Goal: Task Accomplishment & Management: Manage account settings

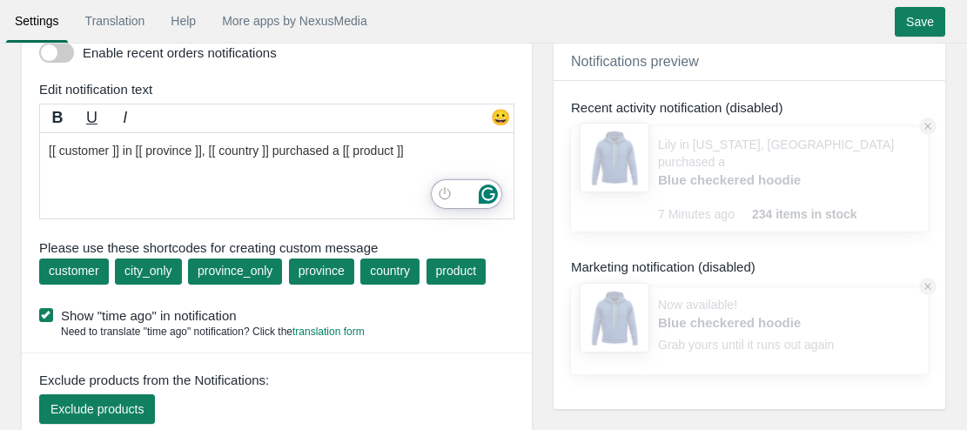
scroll to position [217, 0]
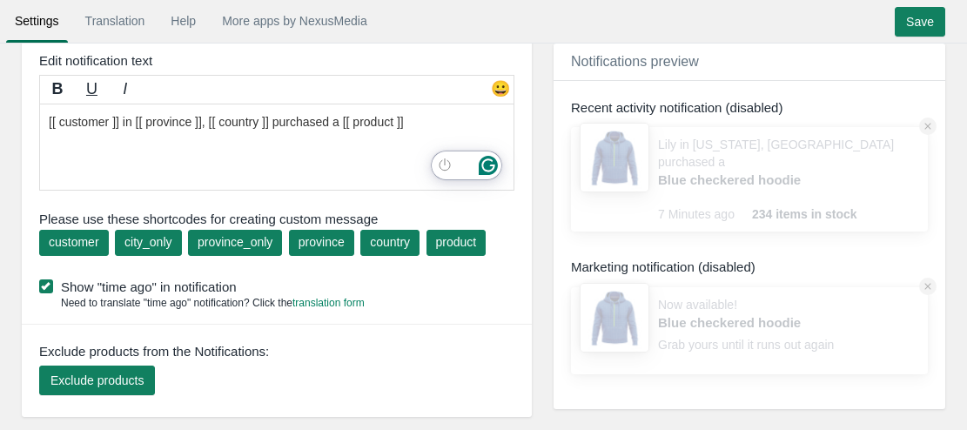
click at [43, 284] on span at bounding box center [46, 286] width 14 height 14
click at [237, 281] on input "Show "time ago" in notification" at bounding box center [237, 281] width 0 height 0
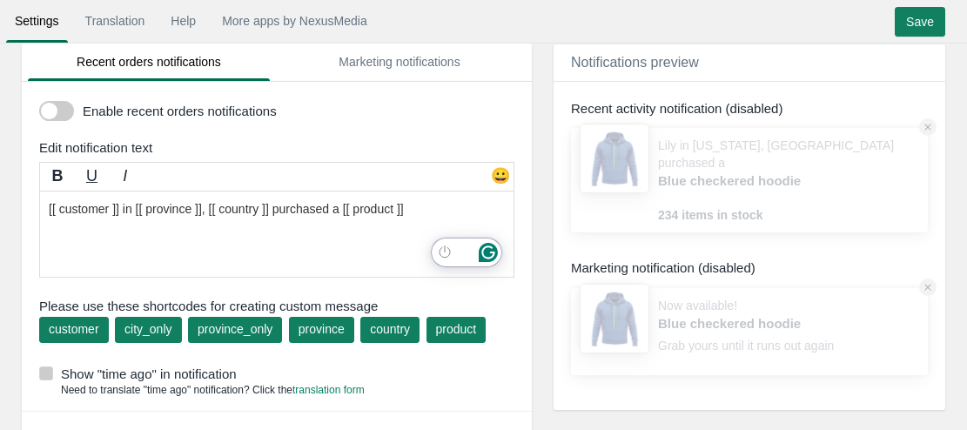
scroll to position [130, 0]
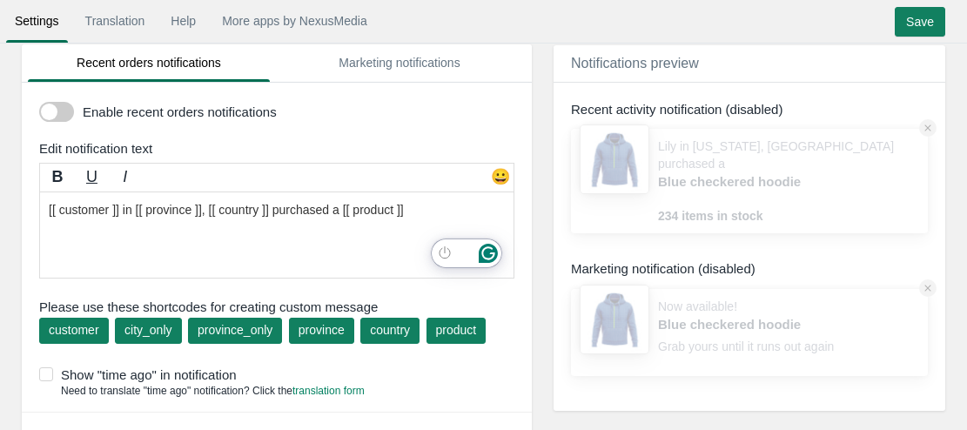
click at [68, 115] on span at bounding box center [56, 112] width 35 height 20
click at [39, 105] on input "checkbox" at bounding box center [39, 105] width 0 height 0
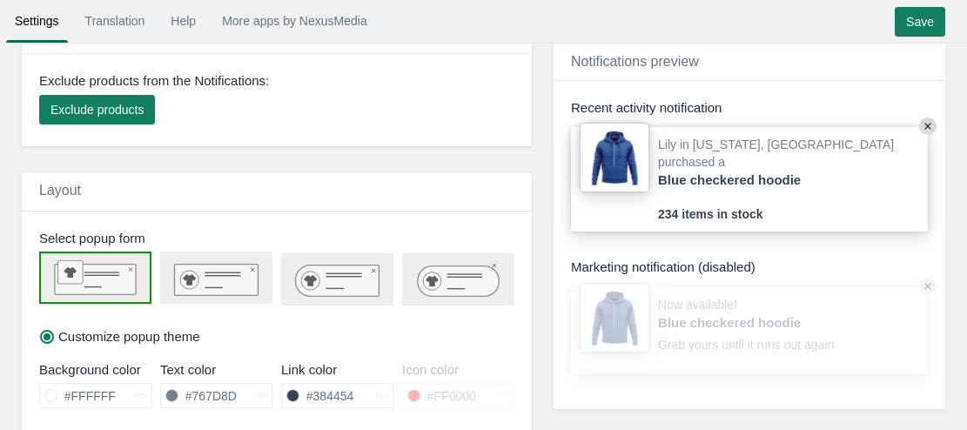
scroll to position [498, 0]
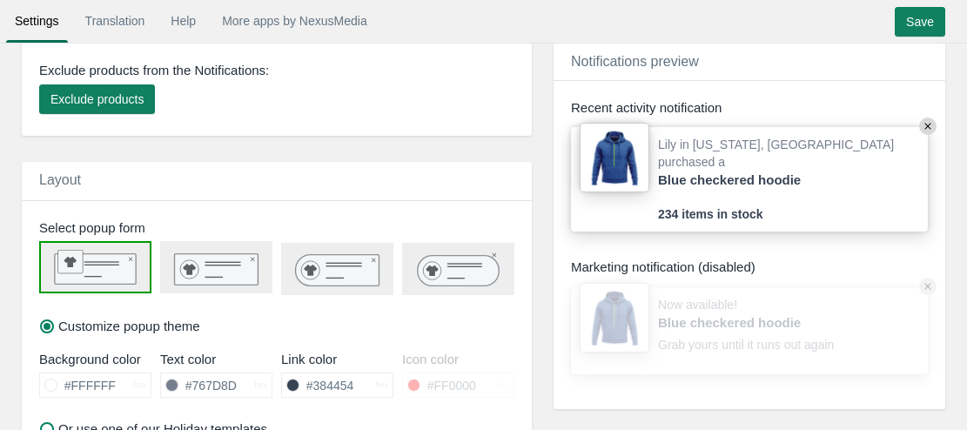
click at [407, 264] on icon at bounding box center [458, 268] width 110 height 35
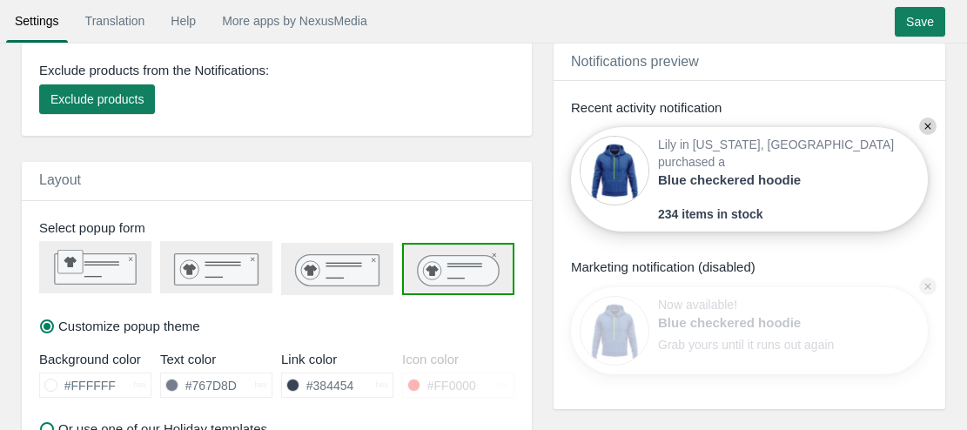
click at [331, 276] on icon at bounding box center [337, 270] width 84 height 31
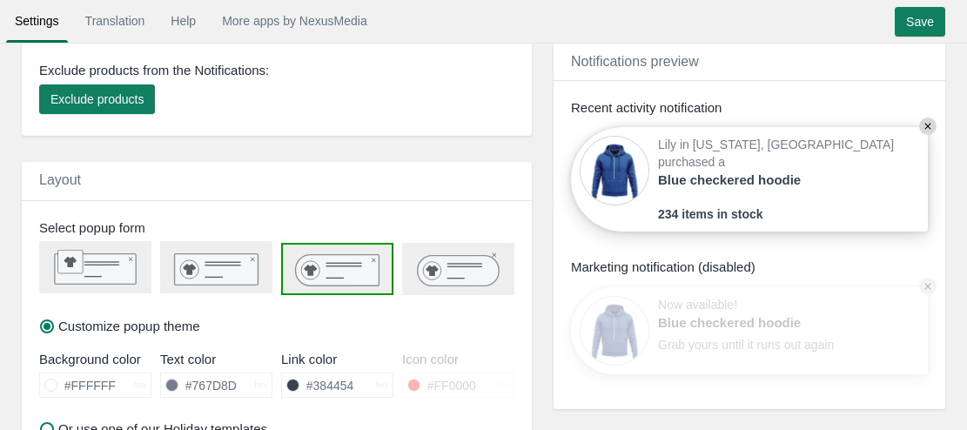
click at [224, 280] on rect at bounding box center [217, 268] width 84 height 31
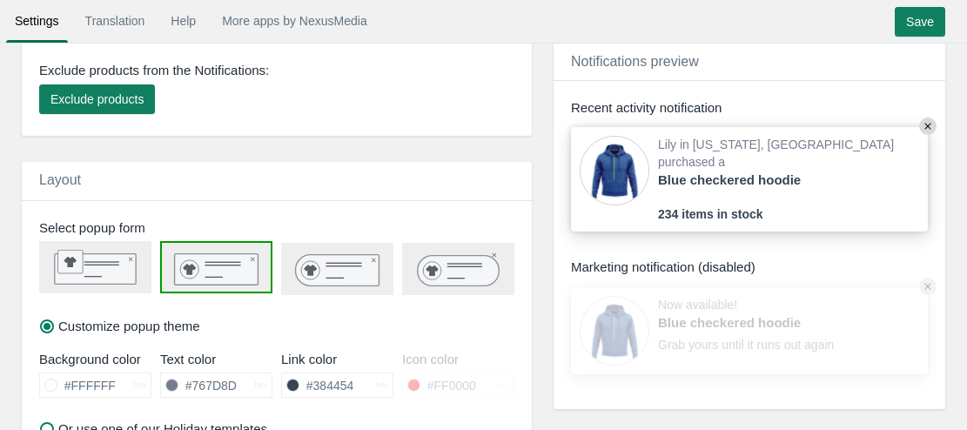
click at [320, 282] on icon at bounding box center [338, 270] width 84 height 31
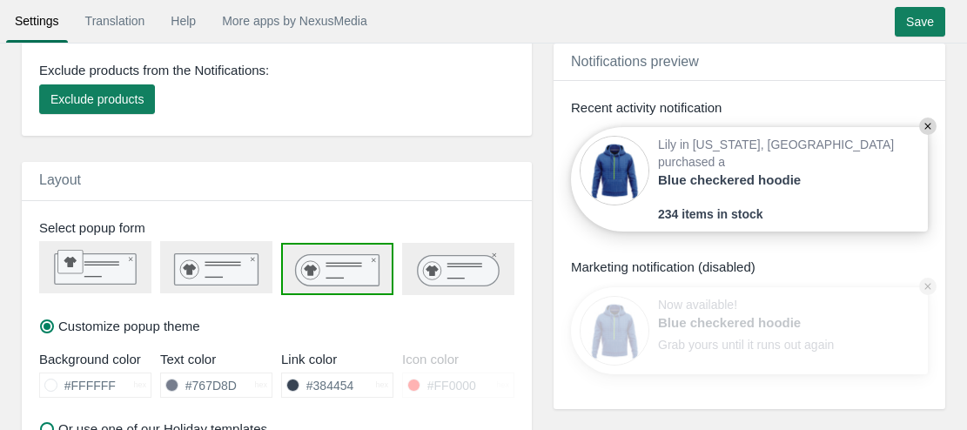
click at [443, 274] on icon at bounding box center [458, 270] width 81 height 30
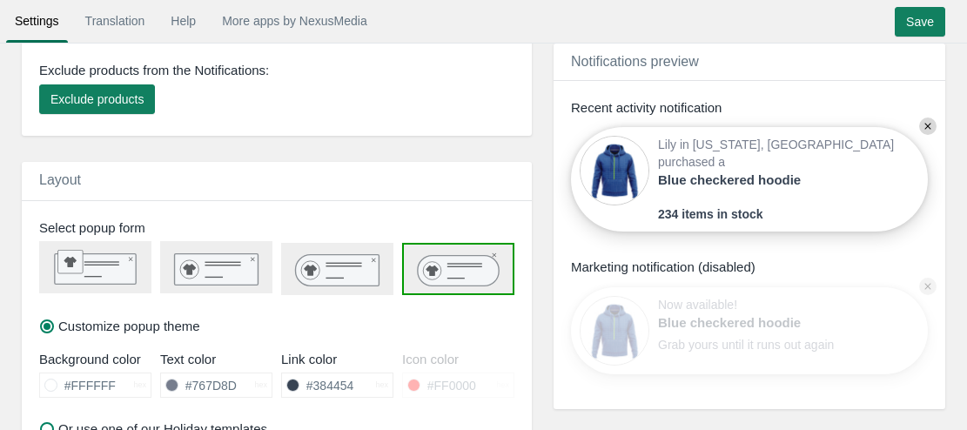
click at [344, 262] on icon at bounding box center [337, 270] width 84 height 31
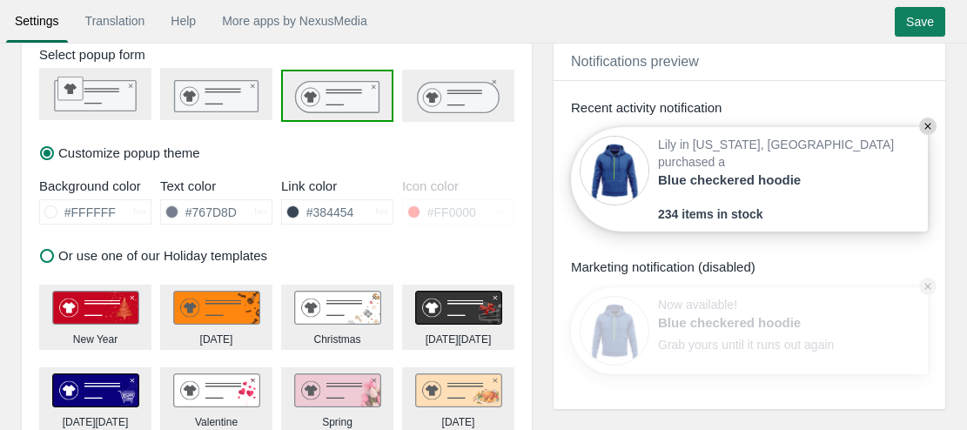
scroll to position [693, 0]
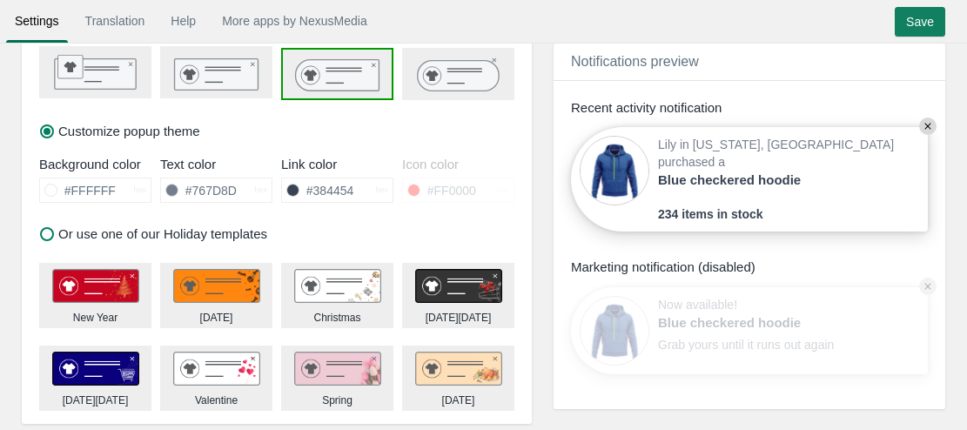
click at [435, 365] on img at bounding box center [458, 368] width 87 height 35
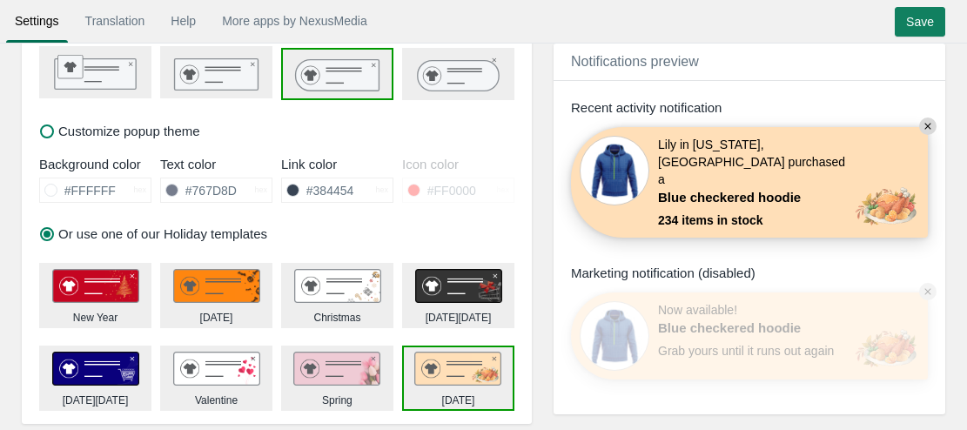
click at [243, 288] on img at bounding box center [216, 286] width 87 height 35
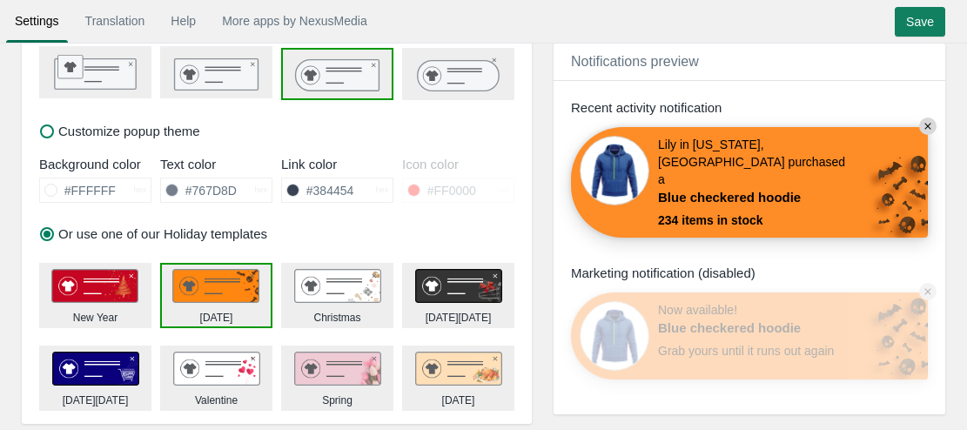
click at [89, 135] on label "Customize popup theme" at bounding box center [120, 131] width 160 height 18
click at [0, 0] on input "Customize popup theme" at bounding box center [0, 0] width 0 height 0
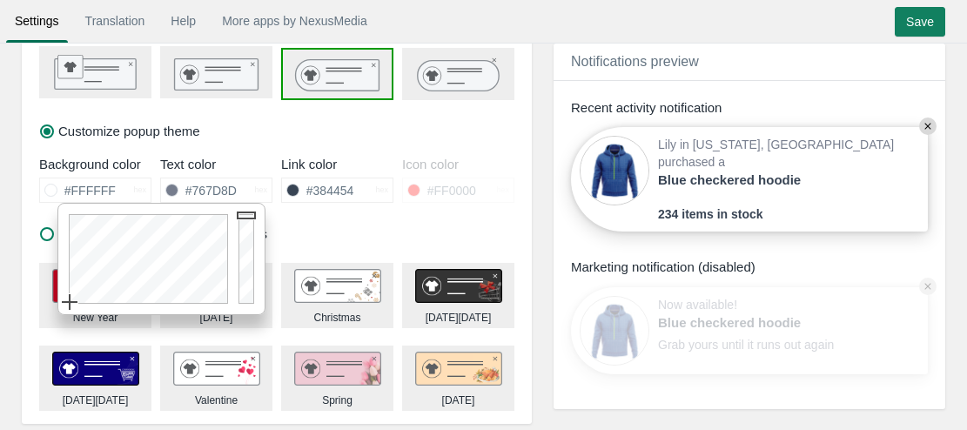
click at [103, 186] on input "#FFFFFF" at bounding box center [95, 189] width 77 height 23
paste input "09521F"
type input "F"
paste input "F09521"
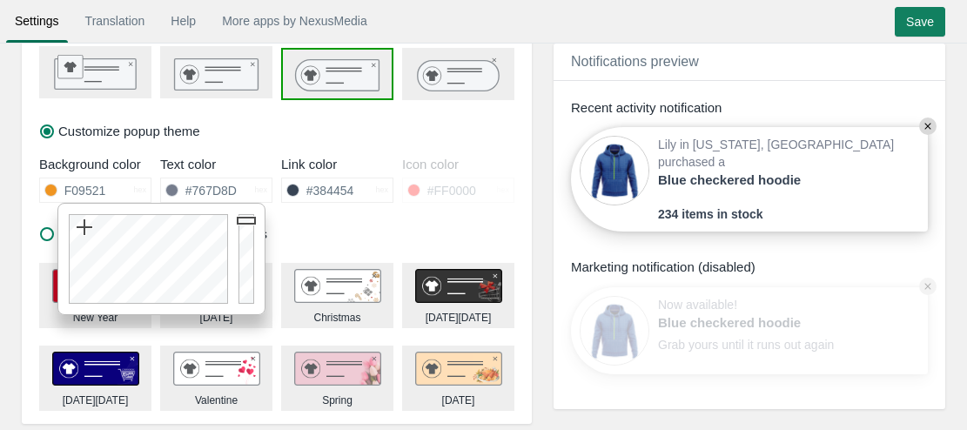
type input "#F09521"
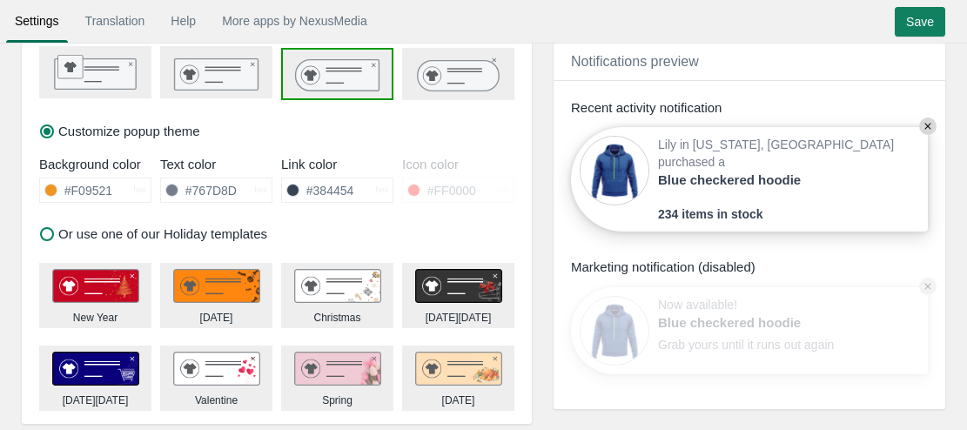
click at [34, 155] on div "Background color #F09521 hex #767D8D hex #384454 hex #FF0000" at bounding box center [277, 183] width 510 height 65
click at [368, 123] on div "Customize popup theme" at bounding box center [277, 78] width 510 height 144
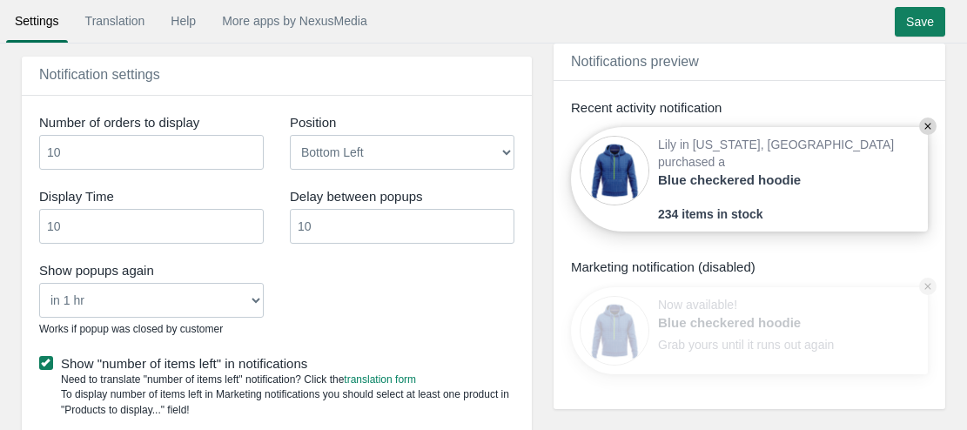
scroll to position [1114, 0]
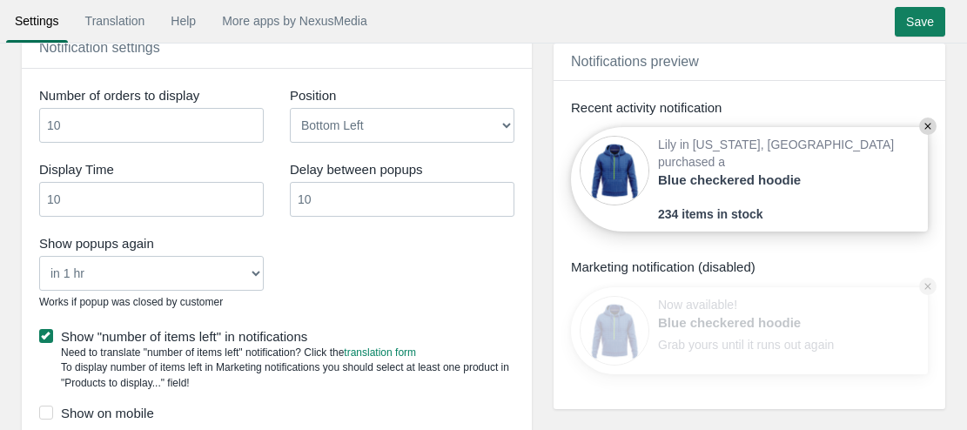
click at [180, 284] on select "Never in 1 hr in 4 hrs in 8 hrs in 24 hrs" at bounding box center [151, 273] width 224 height 35
click at [39, 256] on select "Never in 1 hr in 4 hrs in 8 hrs in 24 hrs" at bounding box center [151, 273] width 224 height 35
click at [338, 205] on input "10" at bounding box center [402, 199] width 224 height 35
click at [146, 191] on input "10" at bounding box center [151, 199] width 224 height 35
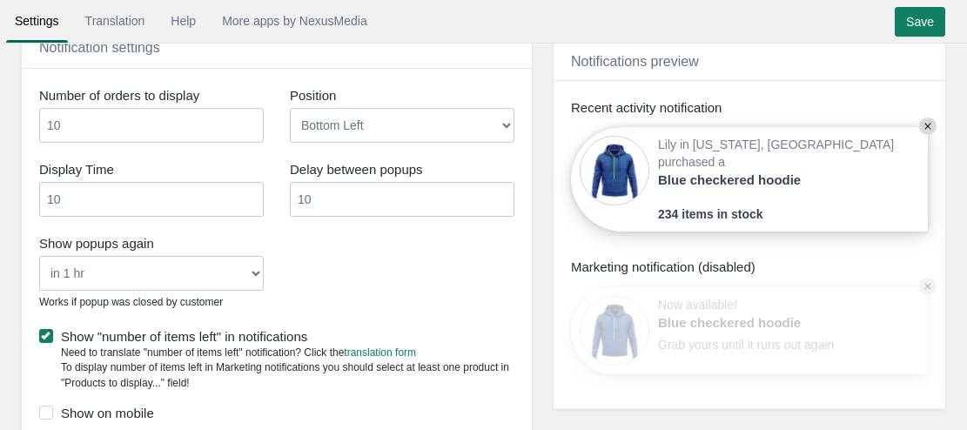
type input "1"
type input "30"
click at [323, 208] on input "10" at bounding box center [402, 199] width 224 height 35
type input "1"
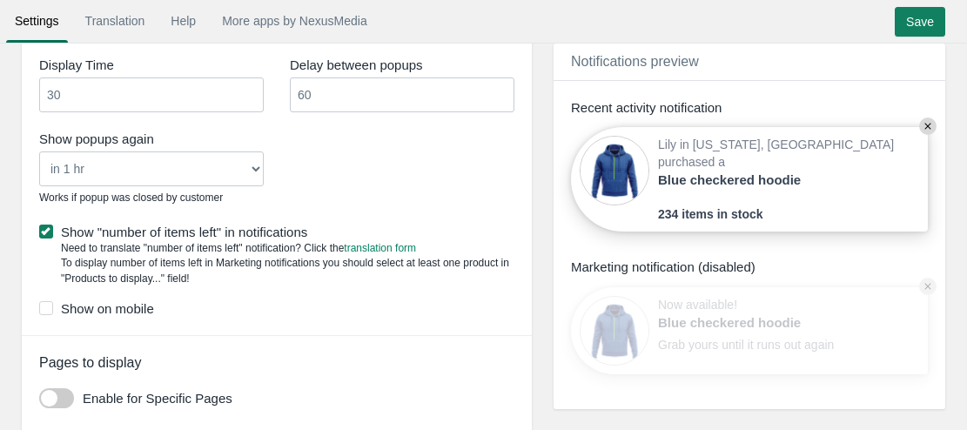
scroll to position [1255, 0]
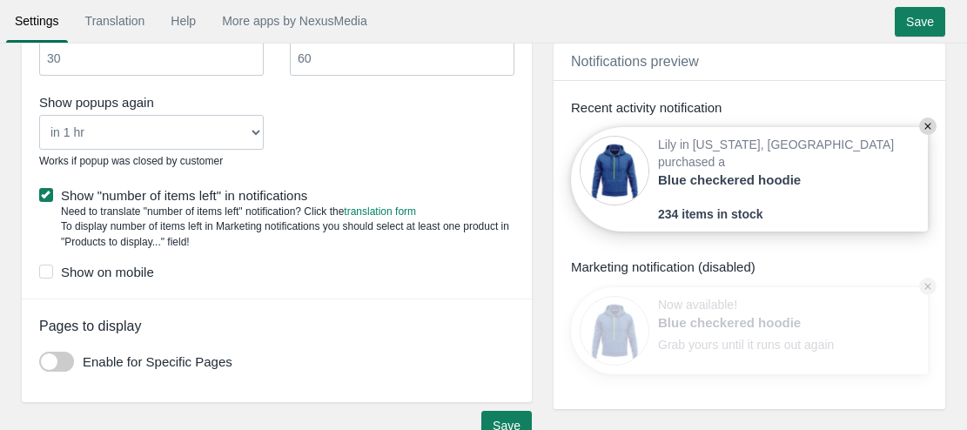
type input "60"
click at [49, 196] on span at bounding box center [46, 195] width 14 height 14
click at [307, 190] on input "Show "number of items left" in notifications" at bounding box center [307, 190] width 0 height 0
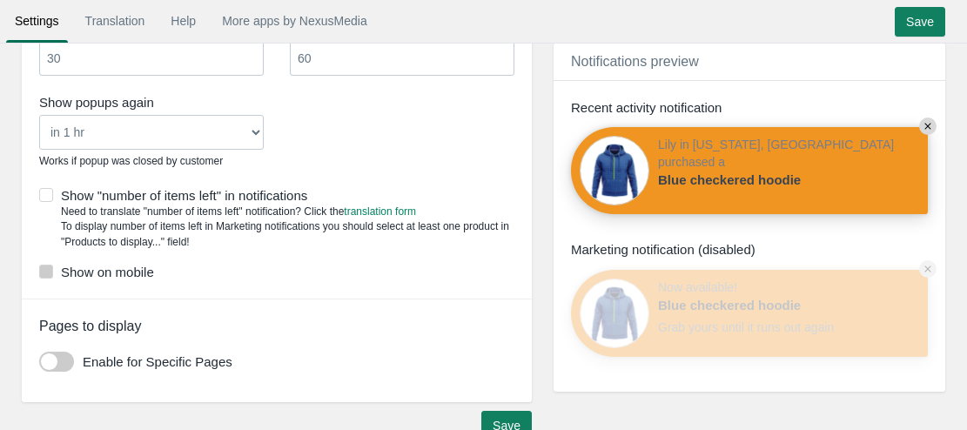
click at [46, 271] on span at bounding box center [46, 271] width 14 height 14
click at [154, 266] on input "Show on mobile" at bounding box center [154, 266] width 0 height 0
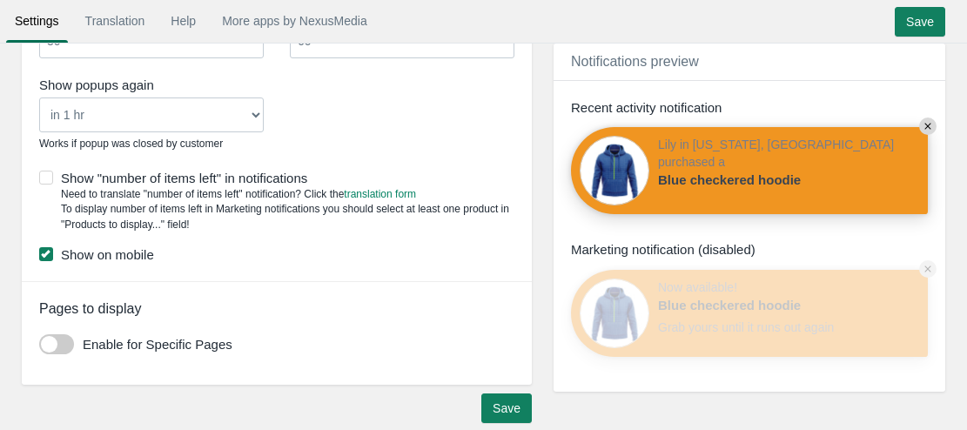
scroll to position [1288, 0]
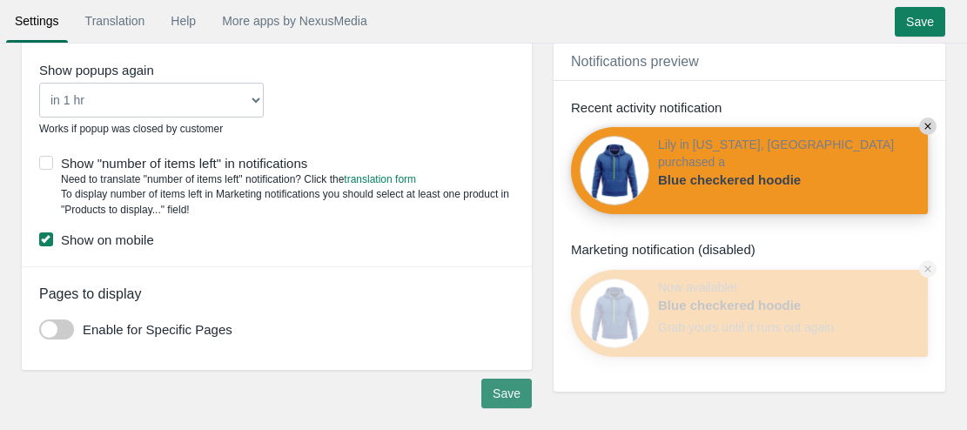
click at [516, 394] on input "Save" at bounding box center [506, 393] width 50 height 30
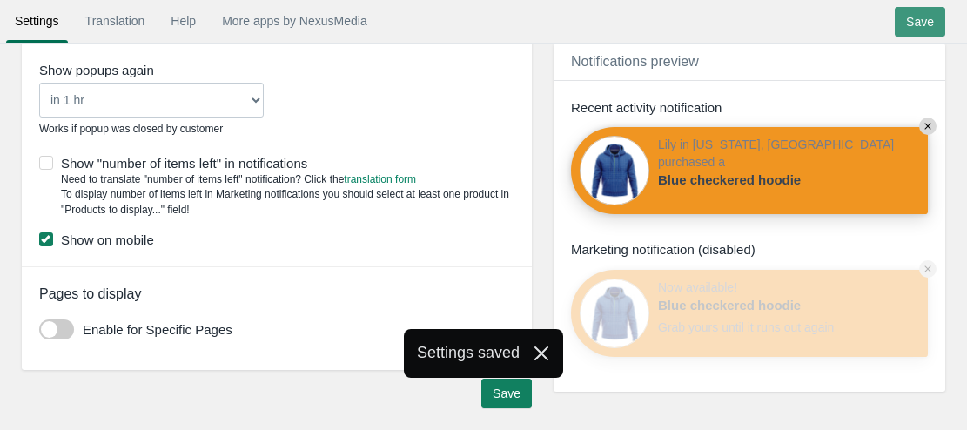
click at [926, 26] on input "Save" at bounding box center [919, 22] width 50 height 30
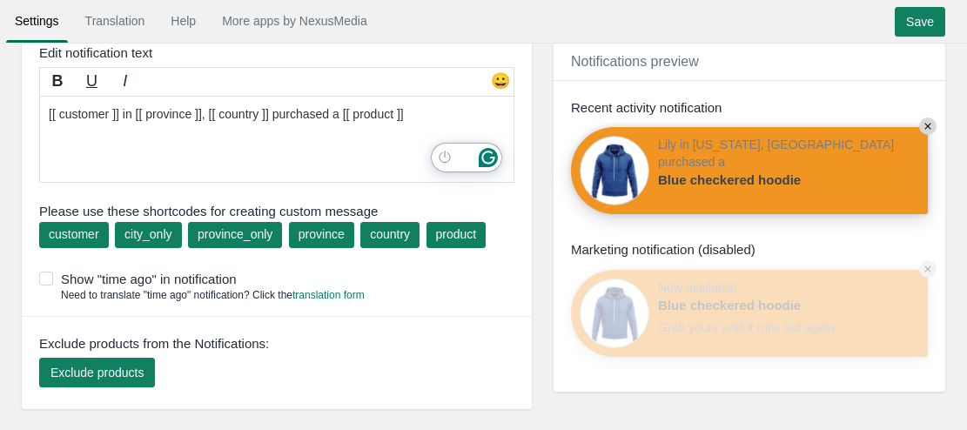
scroll to position [0, 0]
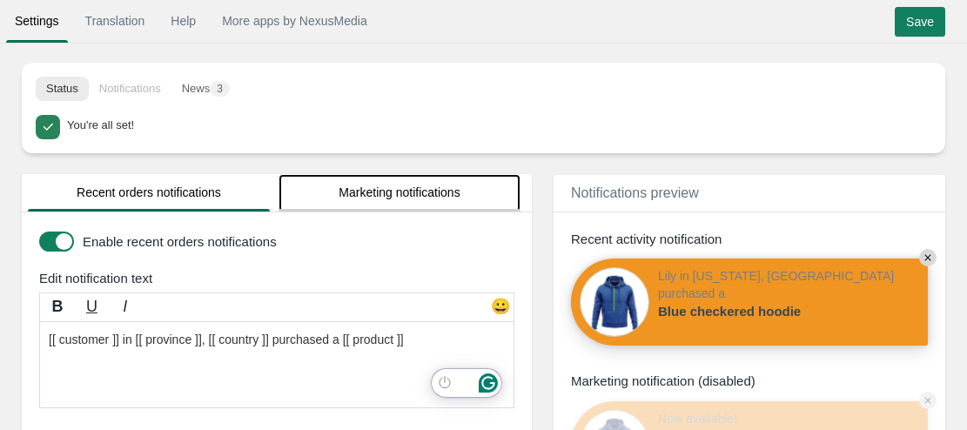
click at [386, 200] on link "Marketing notifications" at bounding box center [399, 192] width 242 height 37
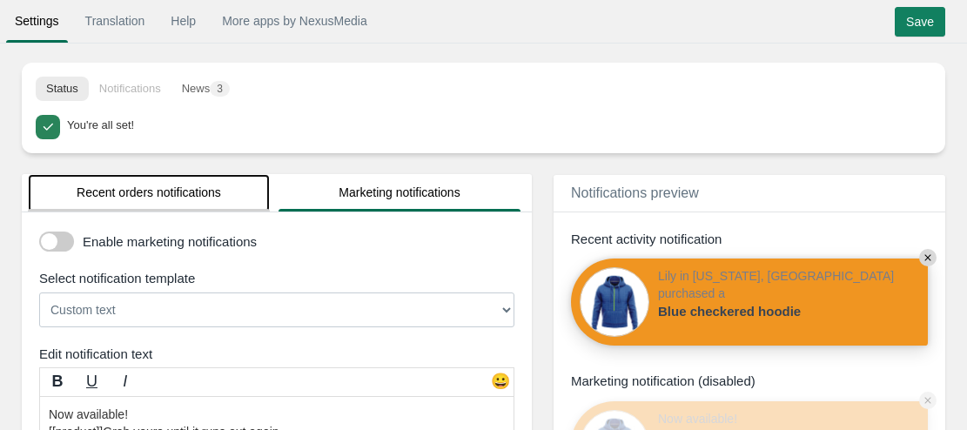
click at [210, 199] on link "Recent orders notifications" at bounding box center [149, 192] width 242 height 37
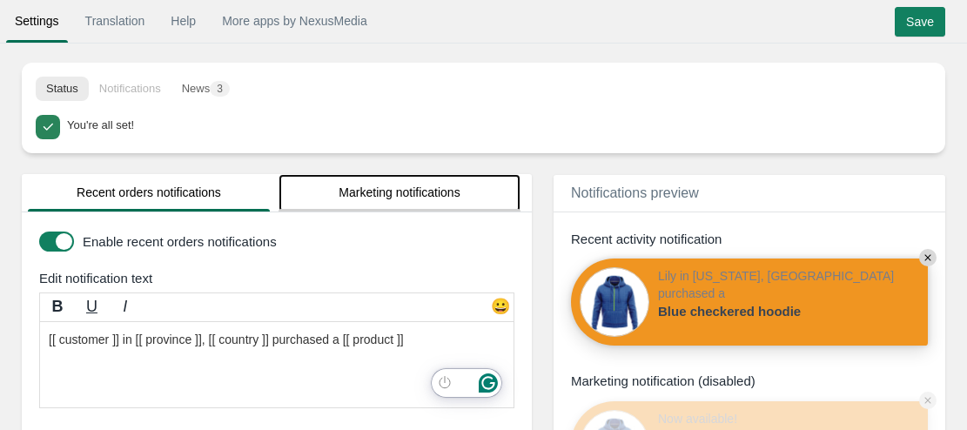
click at [376, 193] on link "Marketing notifications" at bounding box center [399, 192] width 242 height 37
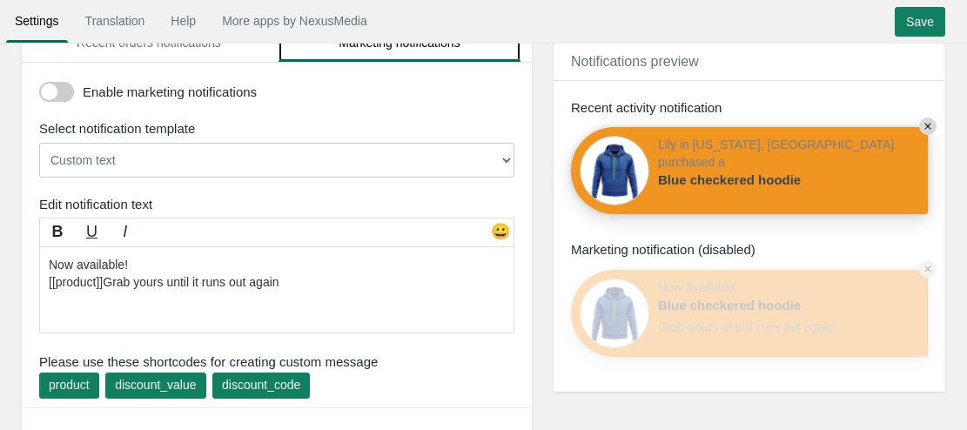
scroll to position [163, 0]
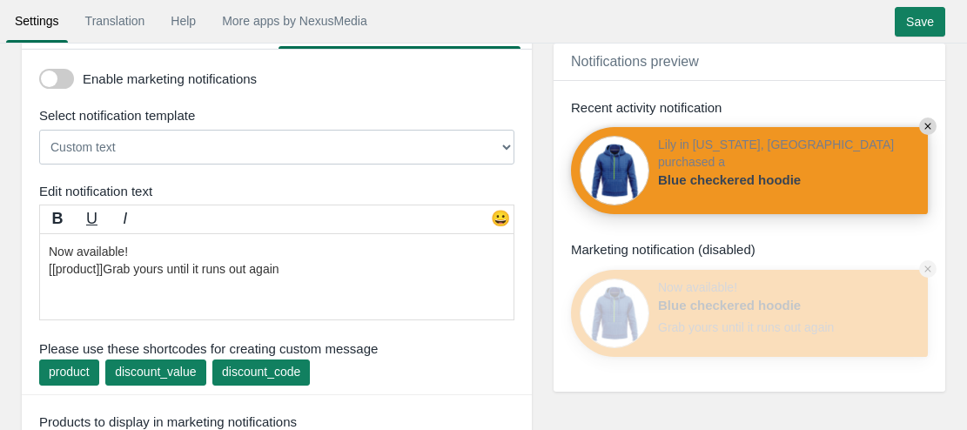
click at [405, 149] on select "Custom text [[discount_value]] OFF everything! Hurry, the offer expires soon! U…" at bounding box center [276, 147] width 475 height 35
click at [398, 180] on div "Enable marketing notifications Select notification template Now available! [[pr…" at bounding box center [277, 263] width 510 height 426
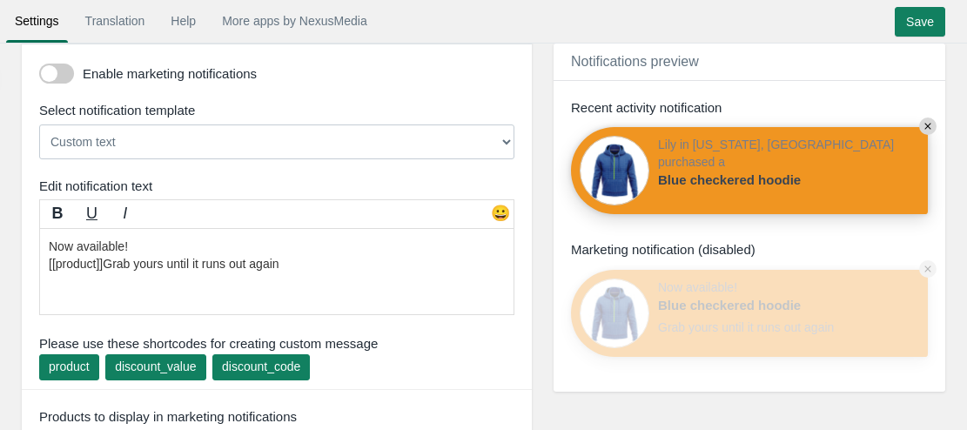
scroll to position [167, 0]
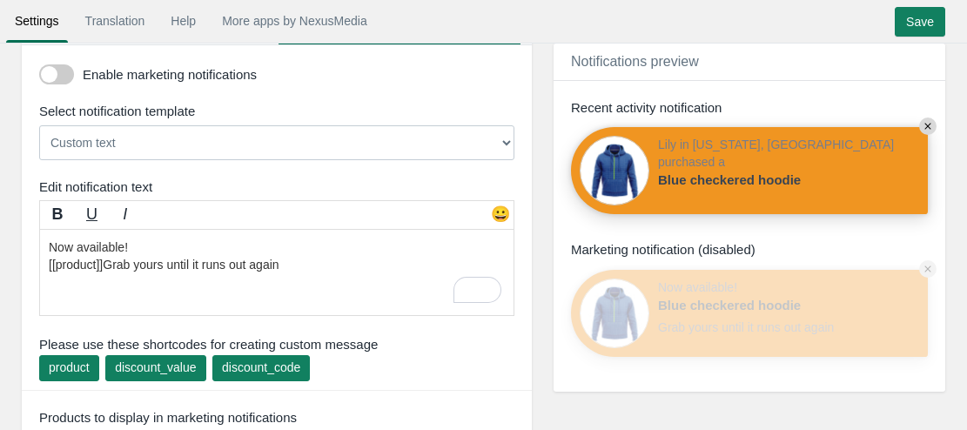
click at [307, 265] on textarea "Now available! [[product]]Grab yours until it runs out again" at bounding box center [276, 272] width 475 height 87
click at [70, 77] on span at bounding box center [56, 74] width 35 height 20
click at [39, 68] on input "checkbox" at bounding box center [39, 68] width 0 height 0
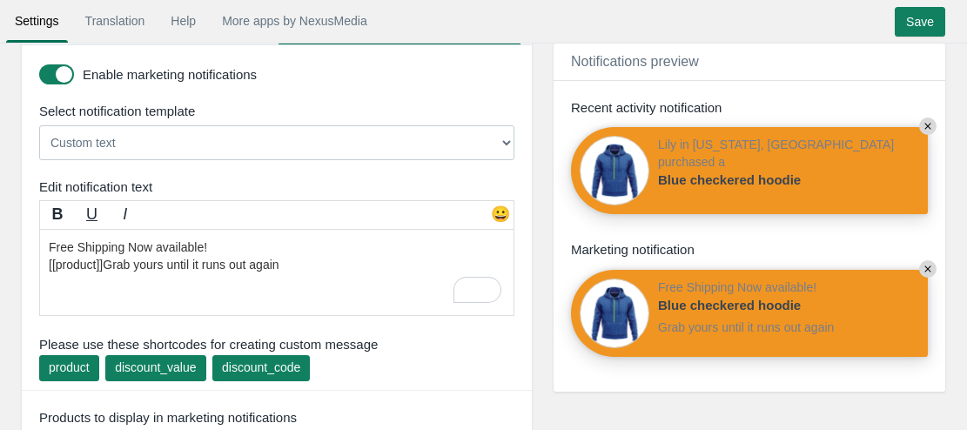
click at [199, 245] on textarea "Now available! [[product]]Grab yours until it runs out again" at bounding box center [276, 272] width 475 height 87
drag, startPoint x: 191, startPoint y: 245, endPoint x: -3, endPoint y: 248, distance: 194.0
click at [0, 248] on html "Settings Translation Help More apps by NexusMedia • • • Save Translation Help M…" at bounding box center [483, 48] width 967 height 430
click at [57, 217] on b "B" at bounding box center [57, 213] width 11 height 17
click at [199, 243] on textarea "Now available! [[product]]Grab yours until it runs out again" at bounding box center [276, 272] width 475 height 87
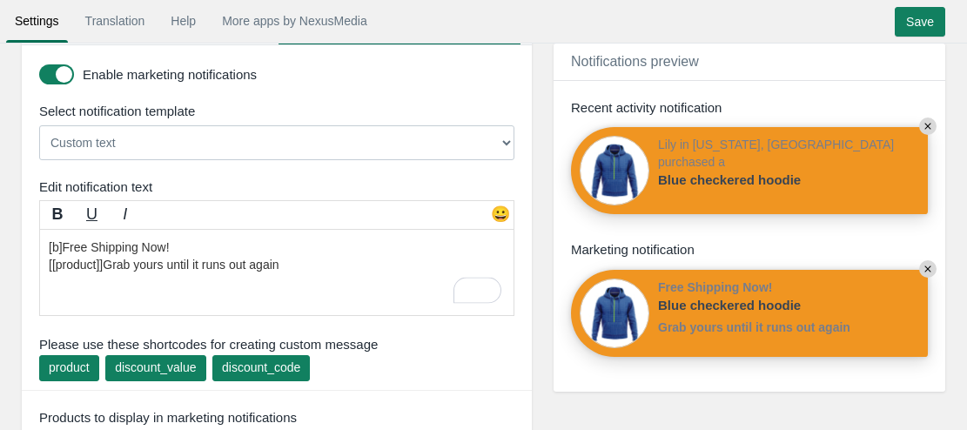
click at [60, 248] on textarea "Now available! [[product]]Grab yours until it runs out again" at bounding box center [276, 272] width 475 height 87
click at [65, 248] on textarea "Now available! [[product]]Grab yours until it runs out again" at bounding box center [276, 272] width 475 height 87
click at [273, 264] on textarea "Now available! [[product]]Grab yours until it runs out again" at bounding box center [276, 272] width 475 height 87
click at [188, 243] on textarea "Now available! [[product]]Grab yours until it runs out again" at bounding box center [276, 272] width 475 height 87
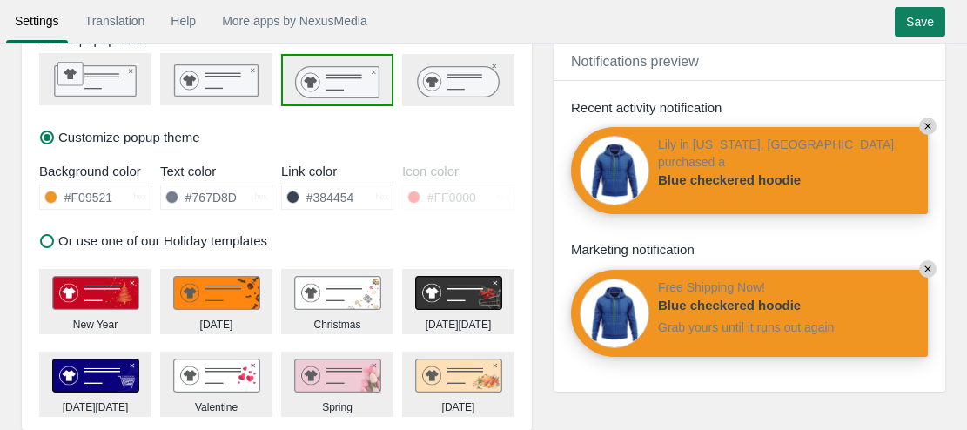
scroll to position [756, 0]
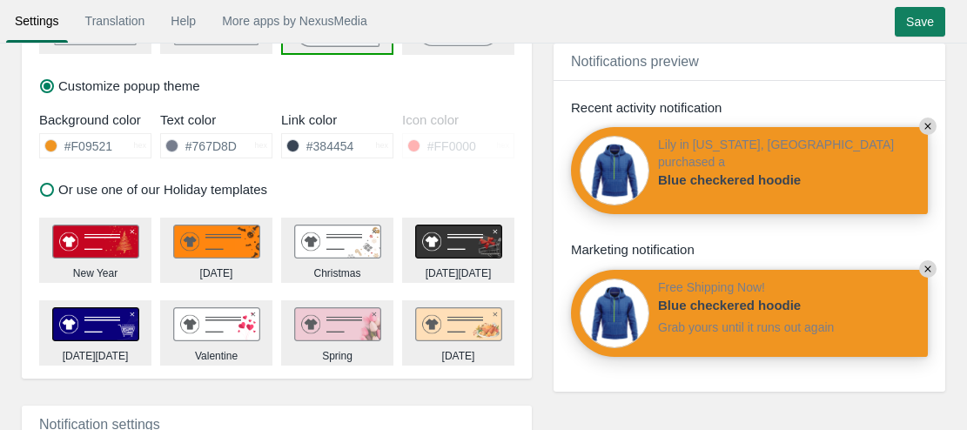
type textarea "Free Shipping Now! [[product]]Grab yours until it runs out again"
click at [173, 149] on span at bounding box center [171, 145] width 13 height 13
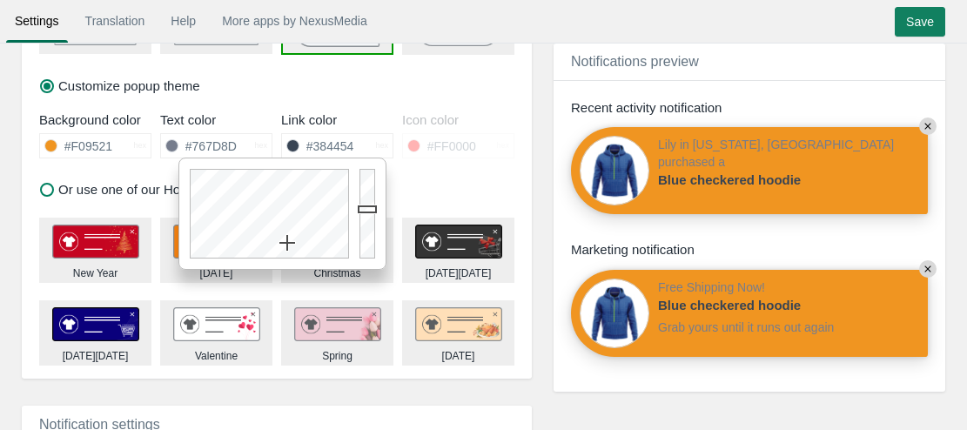
click at [196, 149] on input "#767D8D" at bounding box center [216, 145] width 77 height 23
drag, startPoint x: 289, startPoint y: 244, endPoint x: 187, endPoint y: 272, distance: 105.8
type input "#FFFFFF"
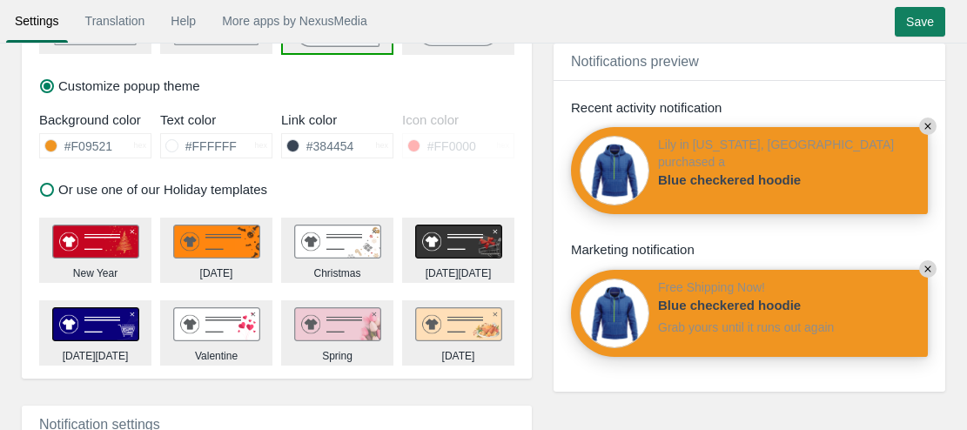
click at [248, 99] on div "Customize popup theme" at bounding box center [277, 34] width 510 height 144
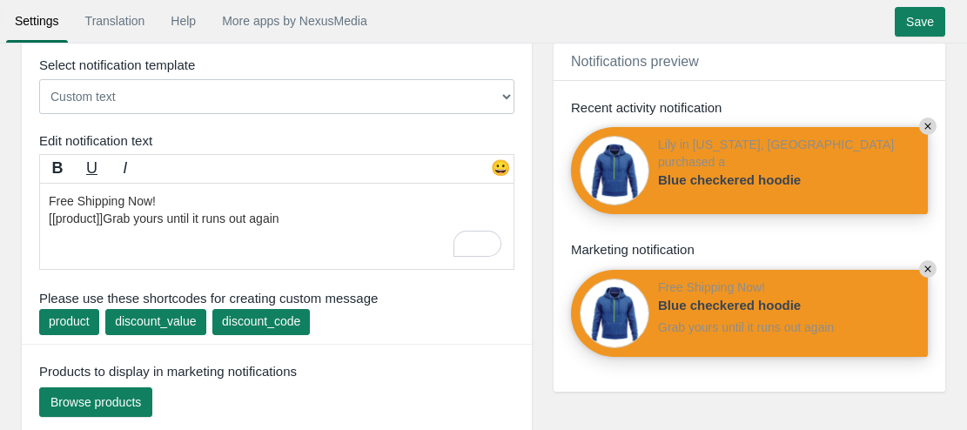
scroll to position [212, 0]
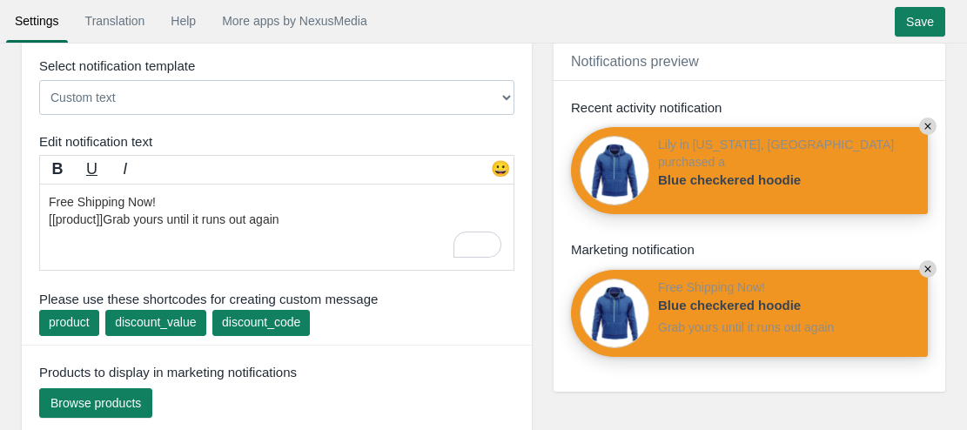
click at [201, 197] on textarea "Now available! [[product]]Grab yours until it runs out again" at bounding box center [276, 227] width 475 height 87
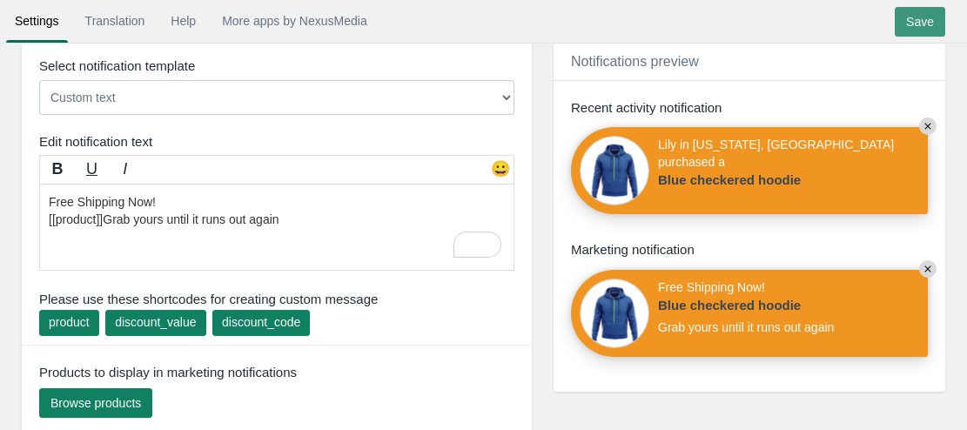
click at [927, 23] on input "Save" at bounding box center [919, 22] width 50 height 30
click at [295, 218] on textarea "Now available! [[product]]Grab yours until it runs out again" at bounding box center [276, 227] width 475 height 87
click at [107, 219] on textarea "Now available! [[product]]Grab yours until it runs out again" at bounding box center [276, 227] width 475 height 87
click at [105, 219] on textarea "Now available! [[product]]Grab yours until it runs out again" at bounding box center [276, 227] width 475 height 87
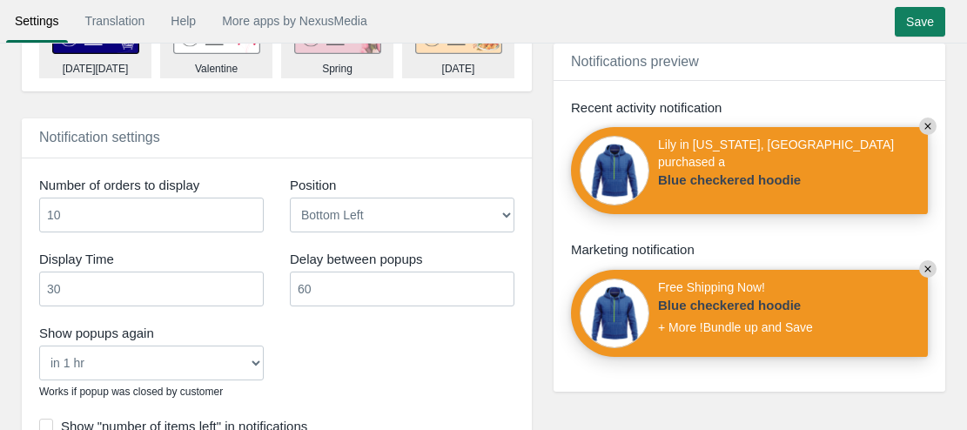
scroll to position [1065, 0]
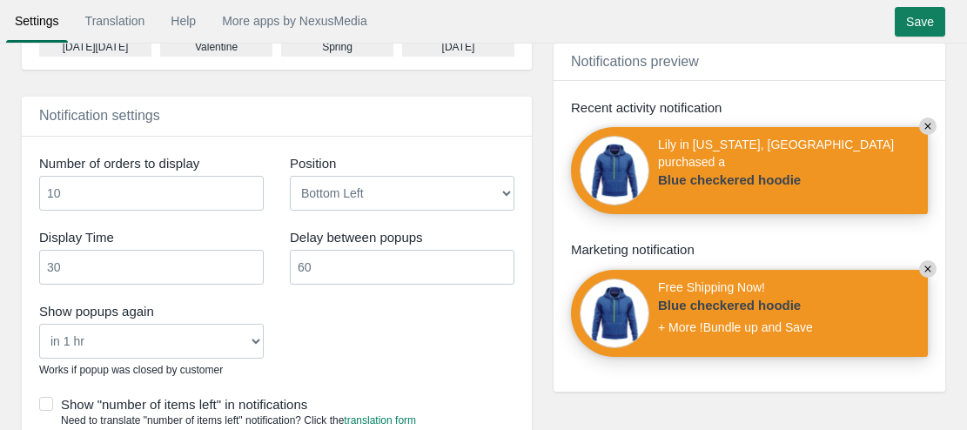
type textarea "Free Shipping Now! [[product]] + More !Bundle up and Save"
click at [94, 264] on input "30" at bounding box center [151, 267] width 224 height 35
click at [908, 16] on input "Save" at bounding box center [919, 22] width 50 height 30
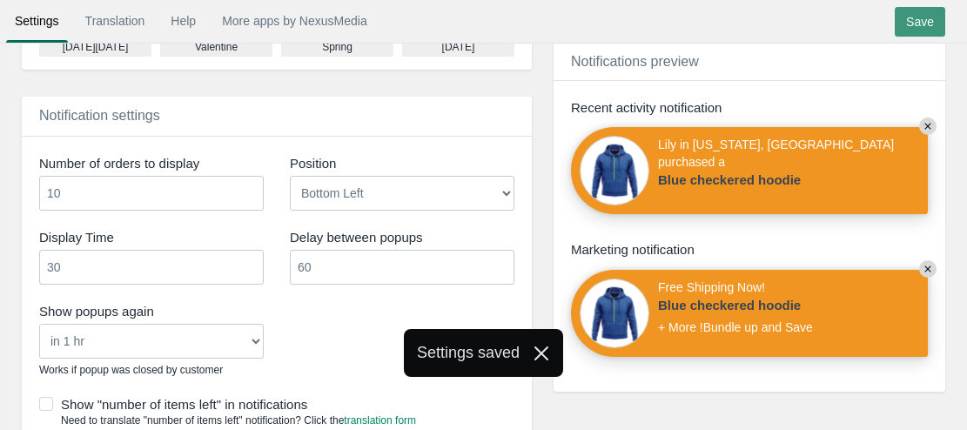
click at [928, 26] on input "Save" at bounding box center [919, 22] width 50 height 30
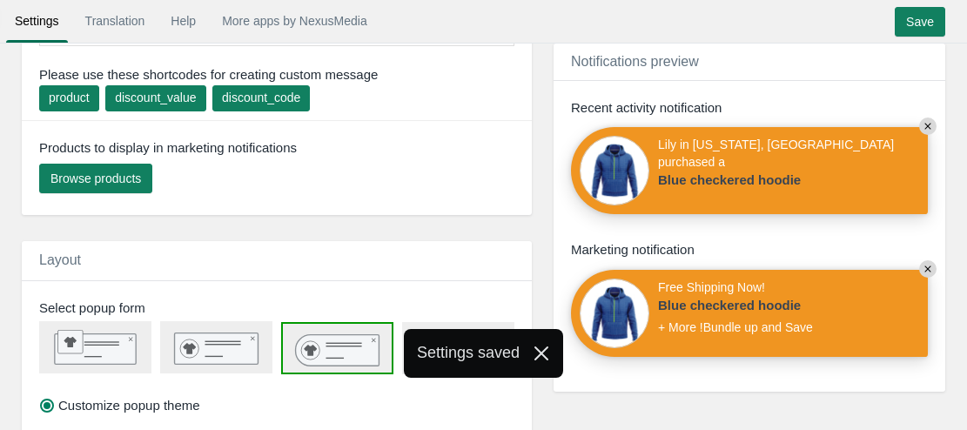
scroll to position [0, 0]
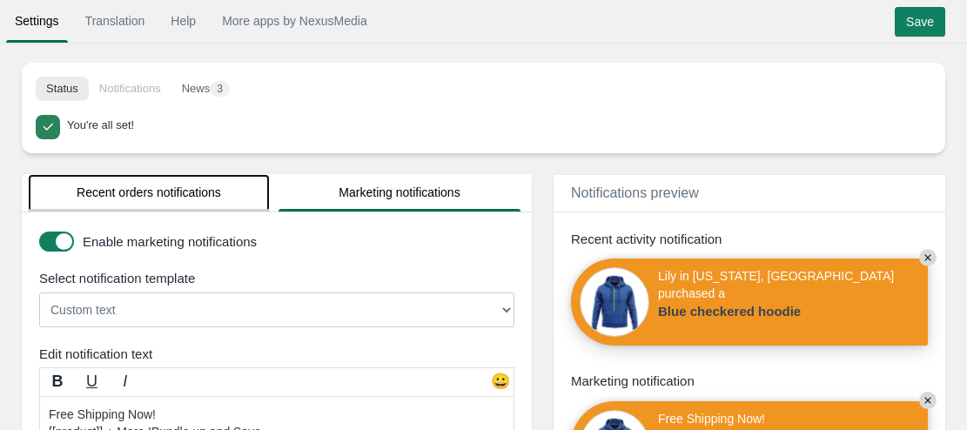
click at [153, 201] on link "Recent orders notifications" at bounding box center [149, 192] width 242 height 37
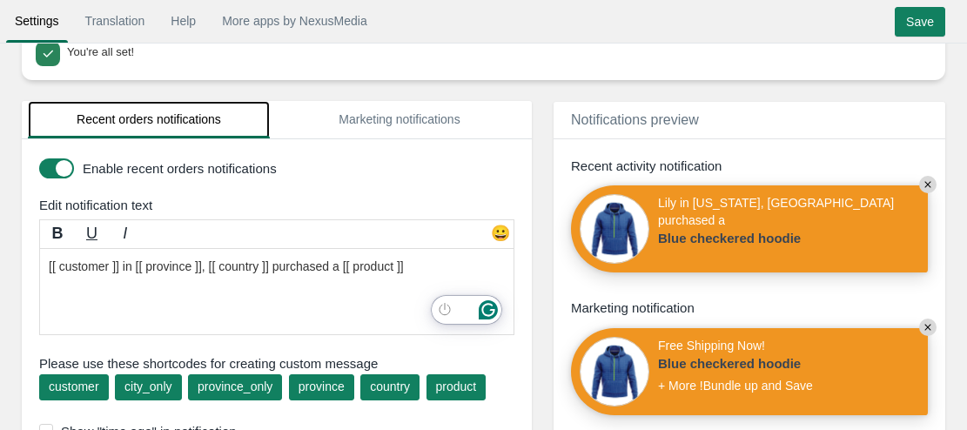
scroll to position [70, 0]
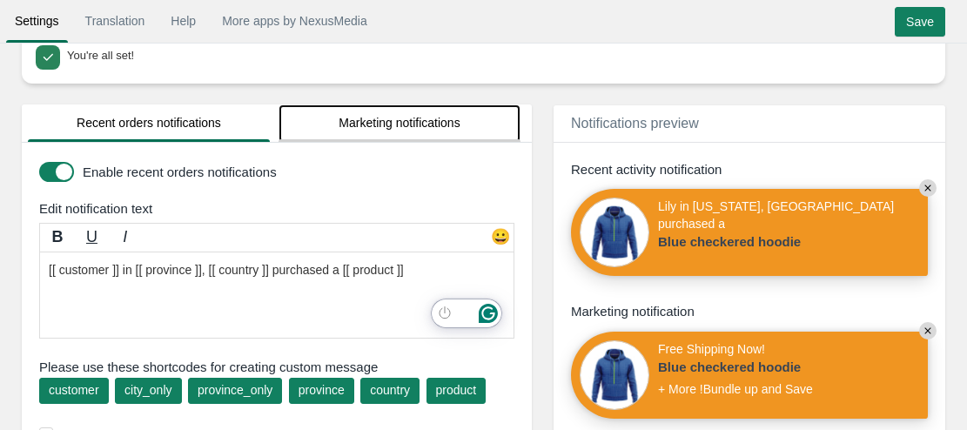
click at [374, 120] on link "Marketing notifications" at bounding box center [399, 122] width 242 height 37
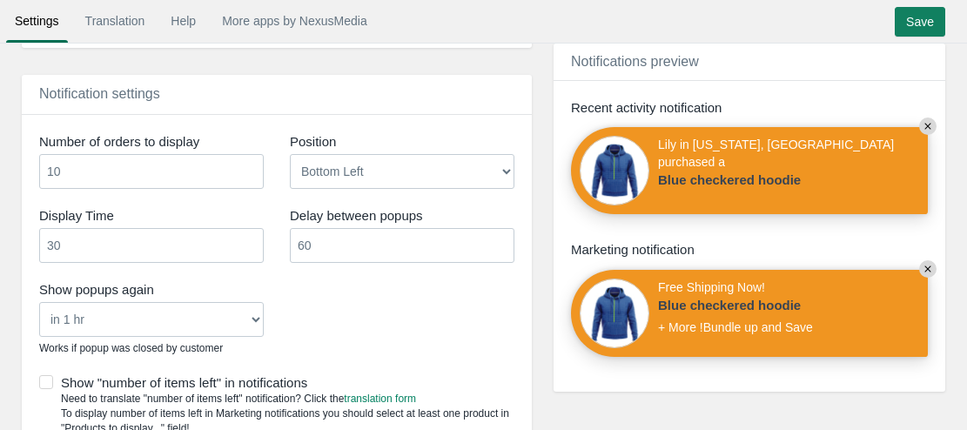
scroll to position [1108, 0]
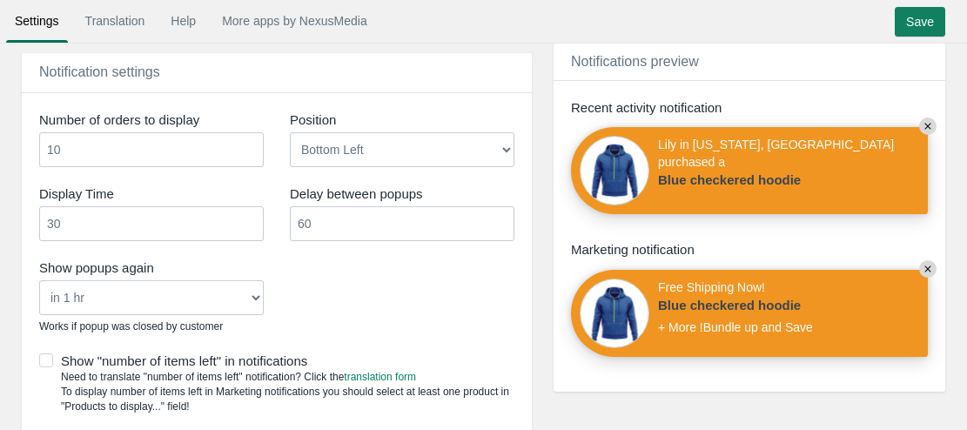
click at [82, 227] on input "30" at bounding box center [151, 223] width 224 height 35
type input "3"
type input "50"
click at [358, 224] on input "60" at bounding box center [402, 223] width 224 height 35
click at [929, 19] on input "Save" at bounding box center [919, 22] width 50 height 30
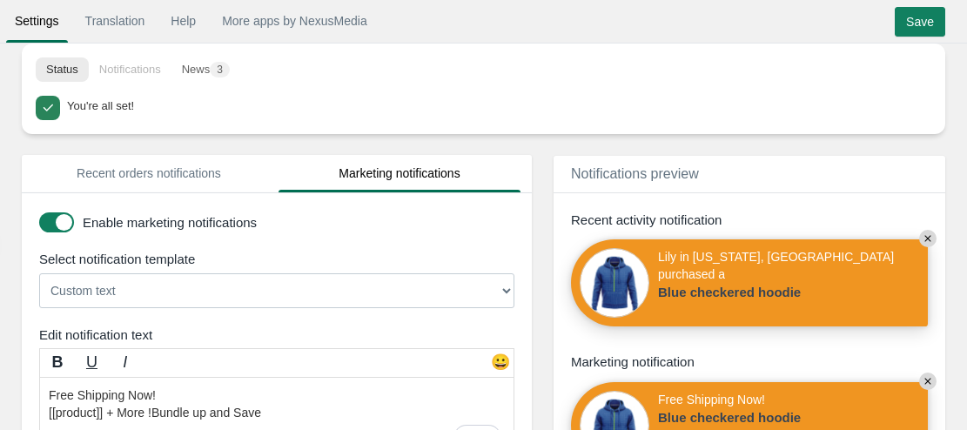
scroll to position [0, 0]
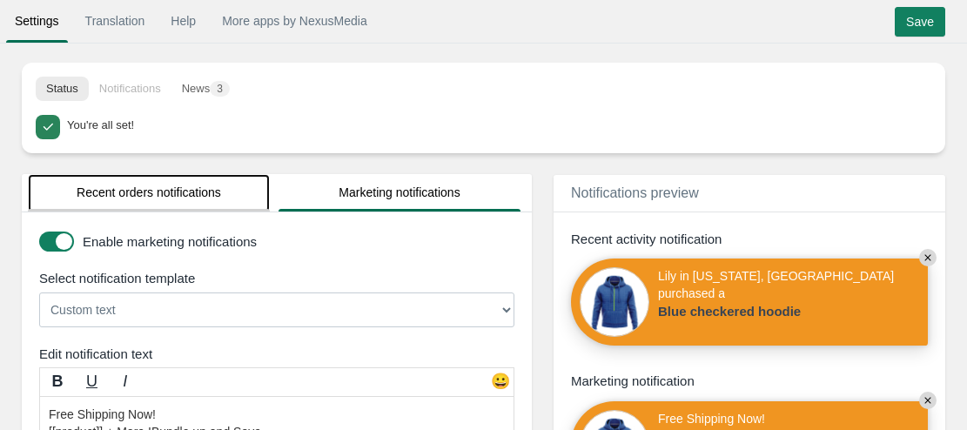
click at [210, 202] on link "Recent orders notifications" at bounding box center [149, 192] width 242 height 37
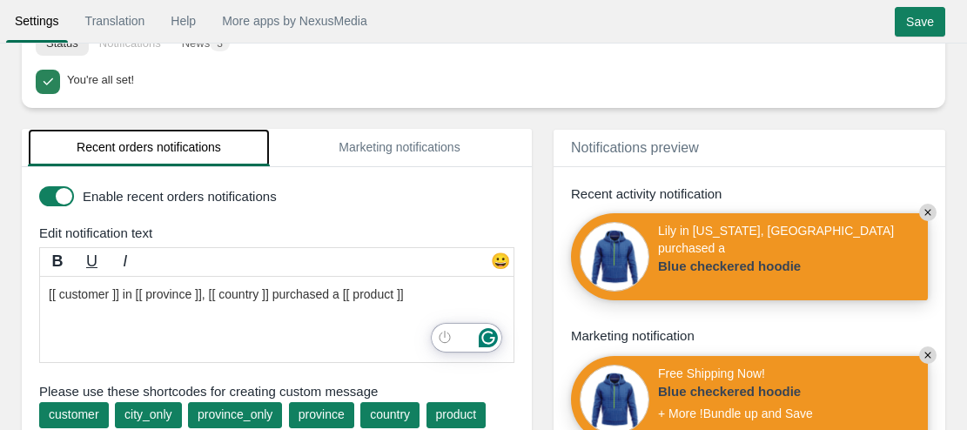
scroll to position [25, 0]
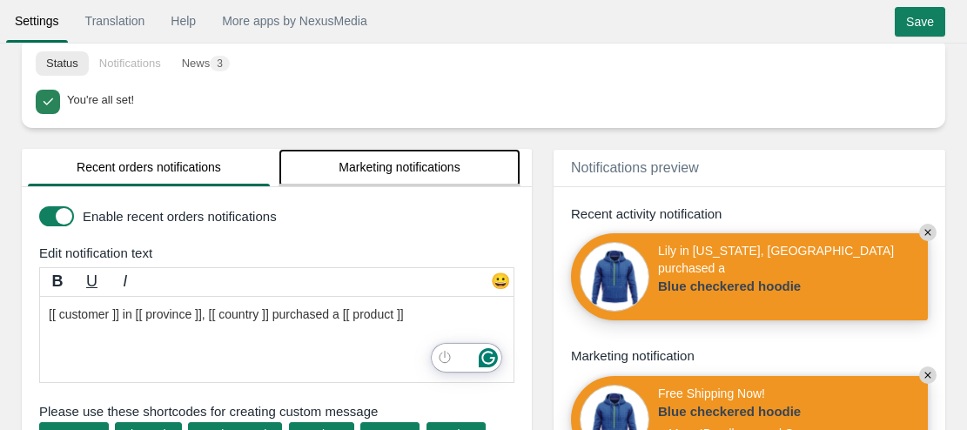
click at [344, 171] on link "Marketing notifications" at bounding box center [399, 167] width 242 height 37
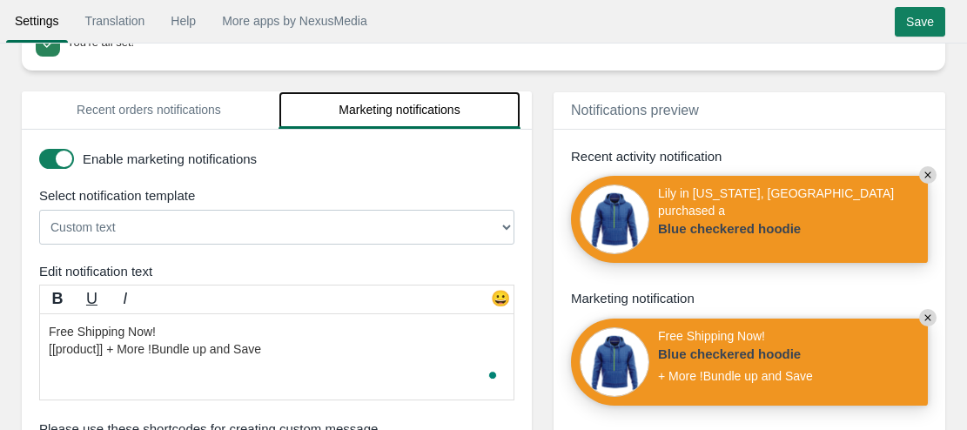
scroll to position [290, 0]
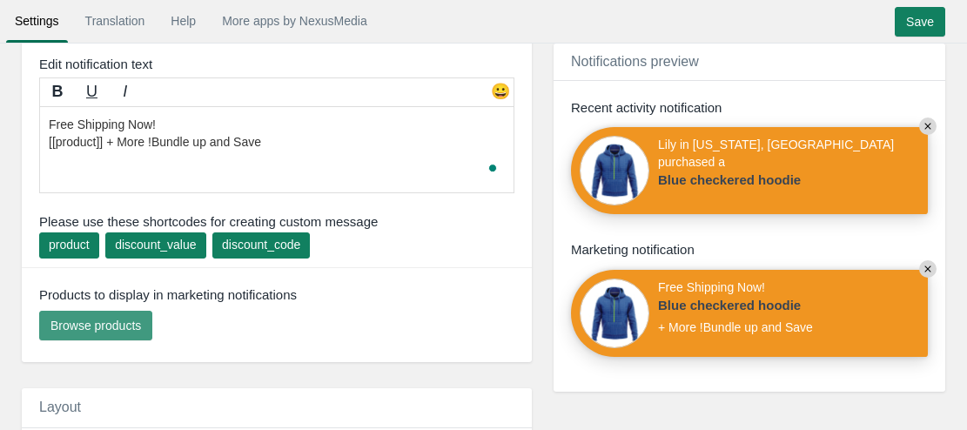
click at [129, 321] on span "Browse products" at bounding box center [95, 325] width 90 height 14
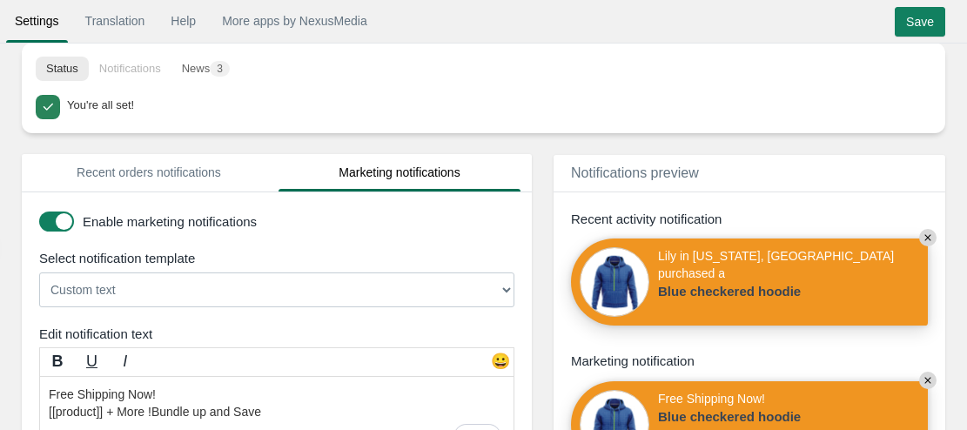
scroll to position [11, 0]
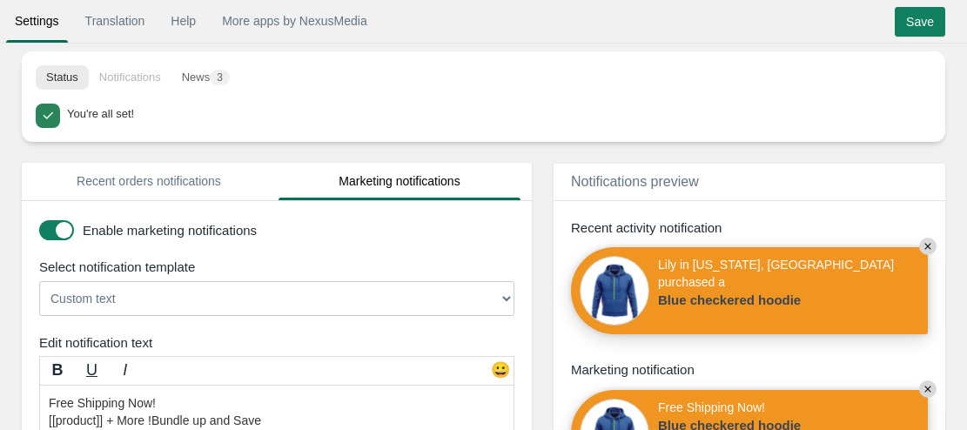
click at [139, 84] on li "Notifications" at bounding box center [130, 77] width 83 height 24
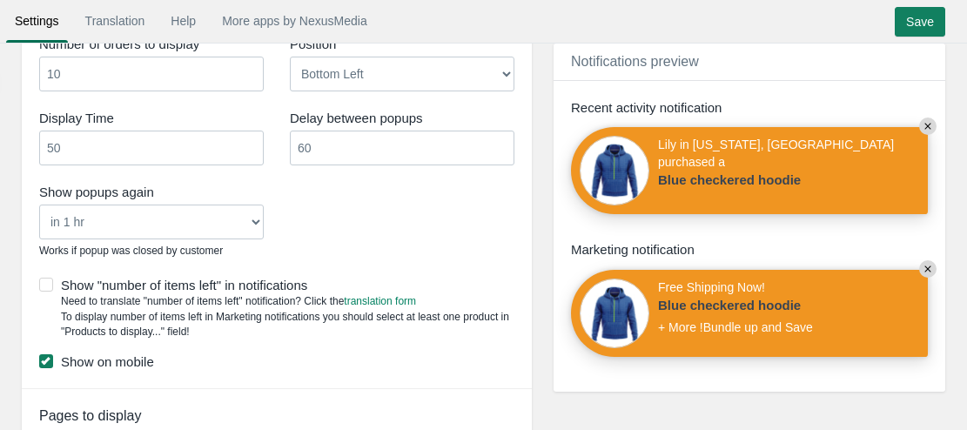
scroll to position [1756, 0]
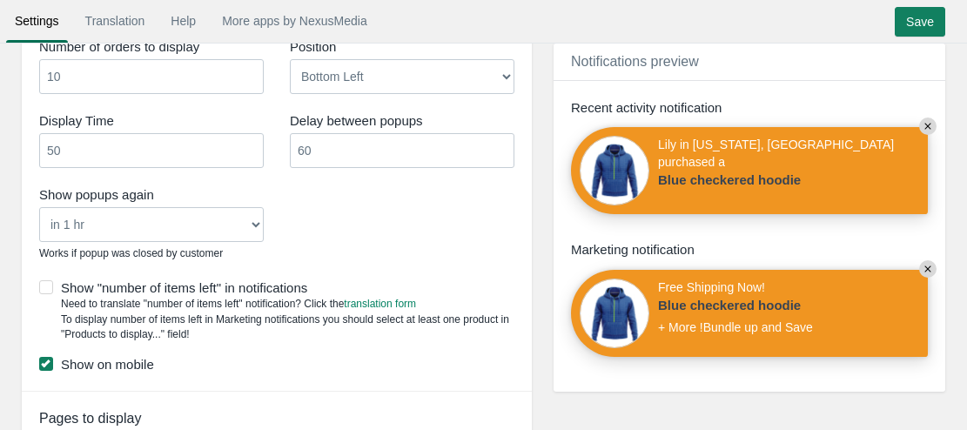
click at [250, 219] on select "Never in 1 hr in 4 hrs in 8 hrs in 24 hrs" at bounding box center [151, 224] width 224 height 35
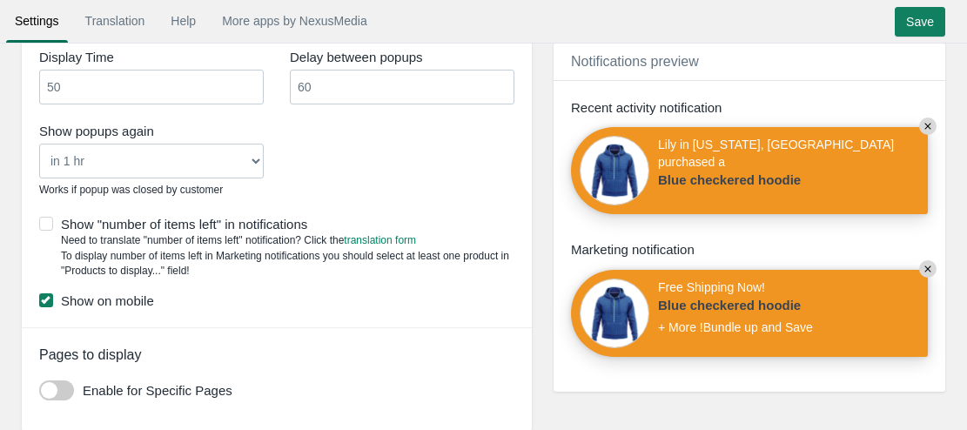
scroll to position [1877, 0]
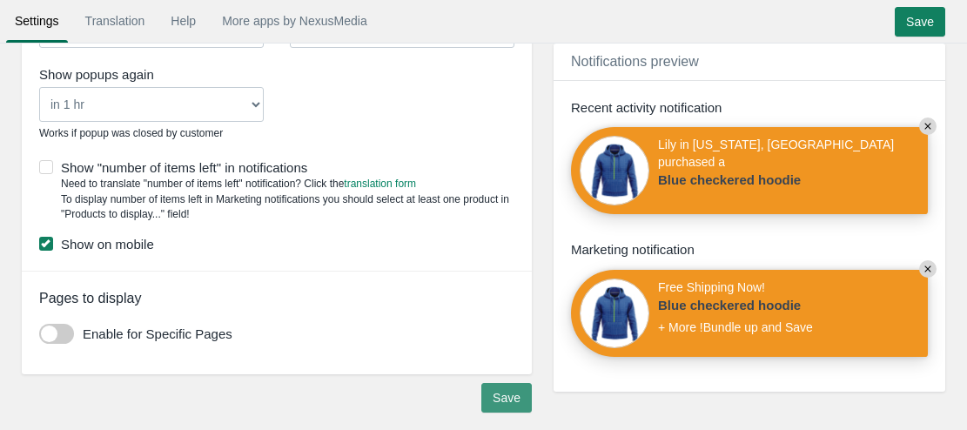
click at [507, 391] on input "Save" at bounding box center [506, 398] width 50 height 30
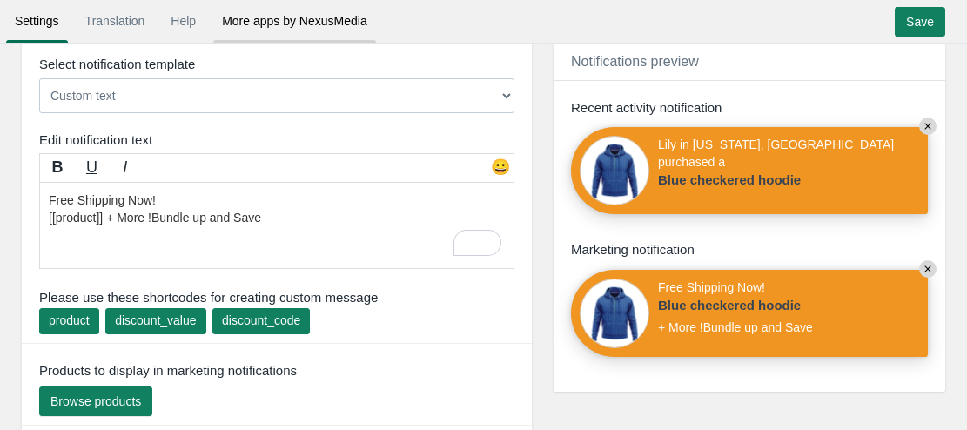
scroll to position [0, 0]
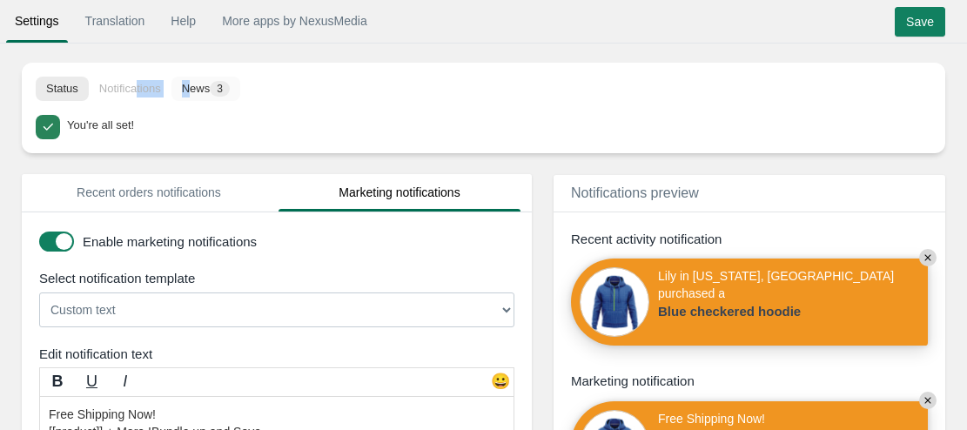
drag, startPoint x: 143, startPoint y: 81, endPoint x: 205, endPoint y: 93, distance: 63.8
click at [205, 93] on ul "Status Notifications News 3" at bounding box center [483, 89] width 923 height 52
click at [205, 93] on button "News 3" at bounding box center [205, 89] width 69 height 24
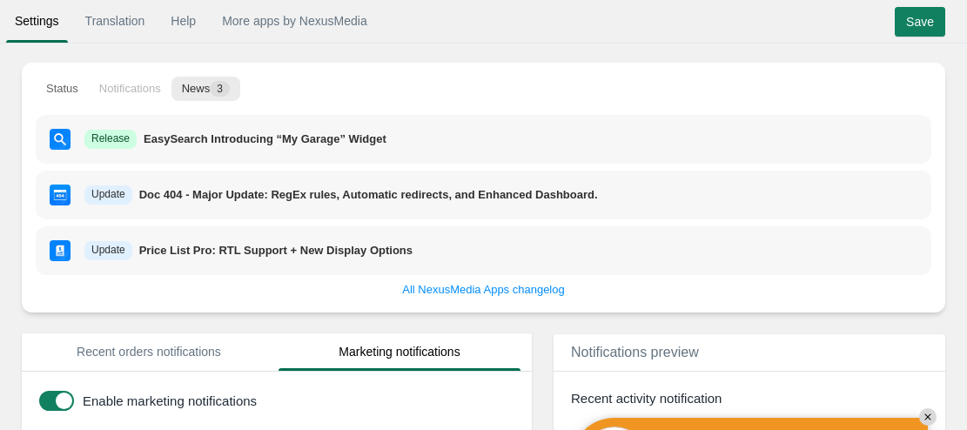
click at [365, 81] on ul "Status Notifications News 3" at bounding box center [483, 89] width 923 height 52
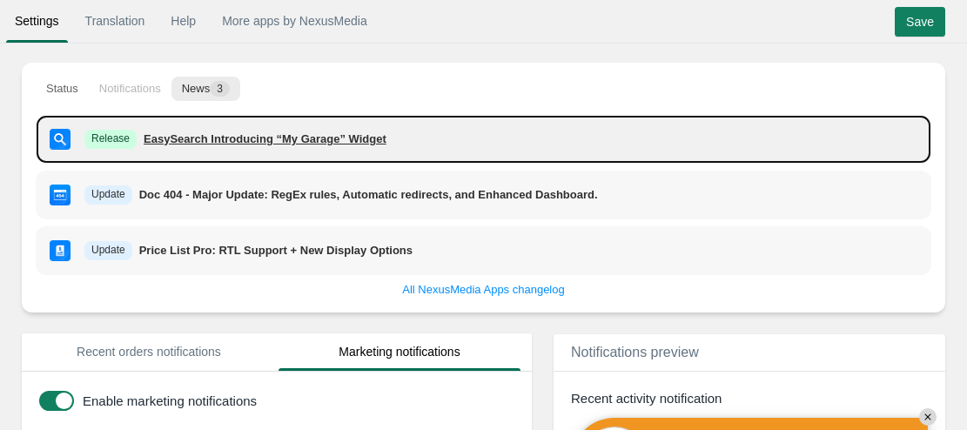
click at [238, 144] on p "EasySearch Introducing “My Garage” Widget" at bounding box center [265, 139] width 243 height 17
